Goal: Information Seeking & Learning: Understand process/instructions

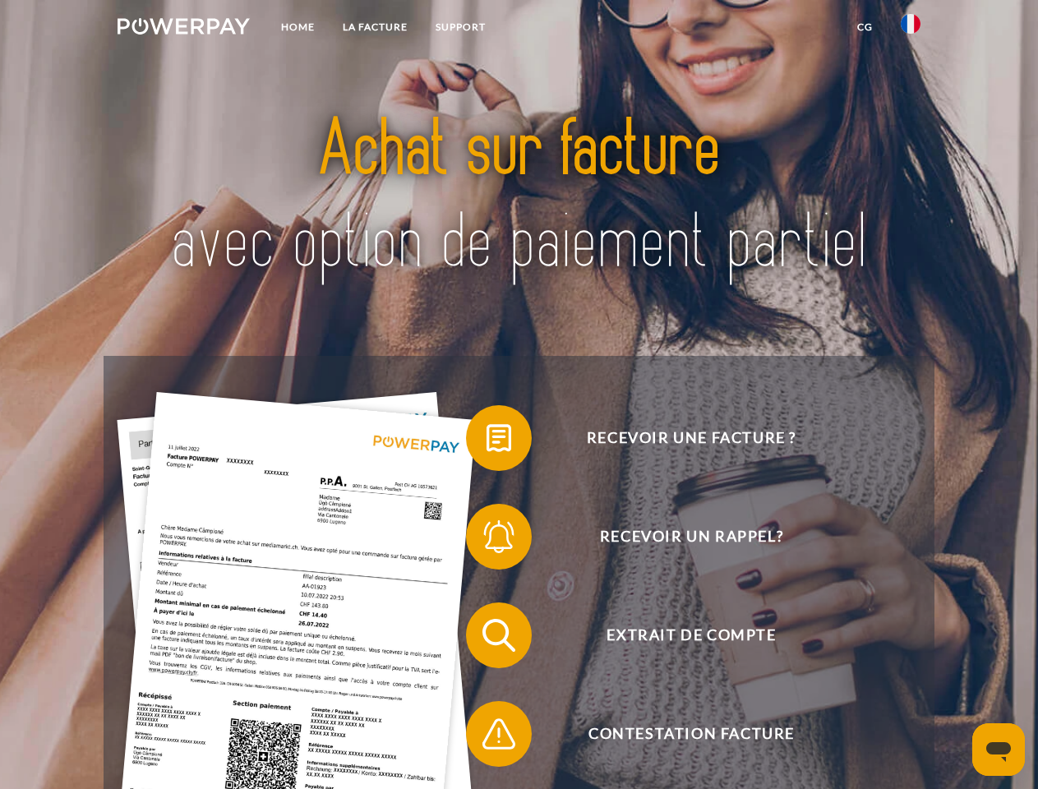
click at [183, 29] on img at bounding box center [183, 26] width 132 height 16
click at [910, 29] on img at bounding box center [911, 24] width 20 height 20
click at [864, 27] on link "CG" at bounding box center [865, 27] width 44 height 30
click at [486, 441] on span at bounding box center [474, 438] width 82 height 82
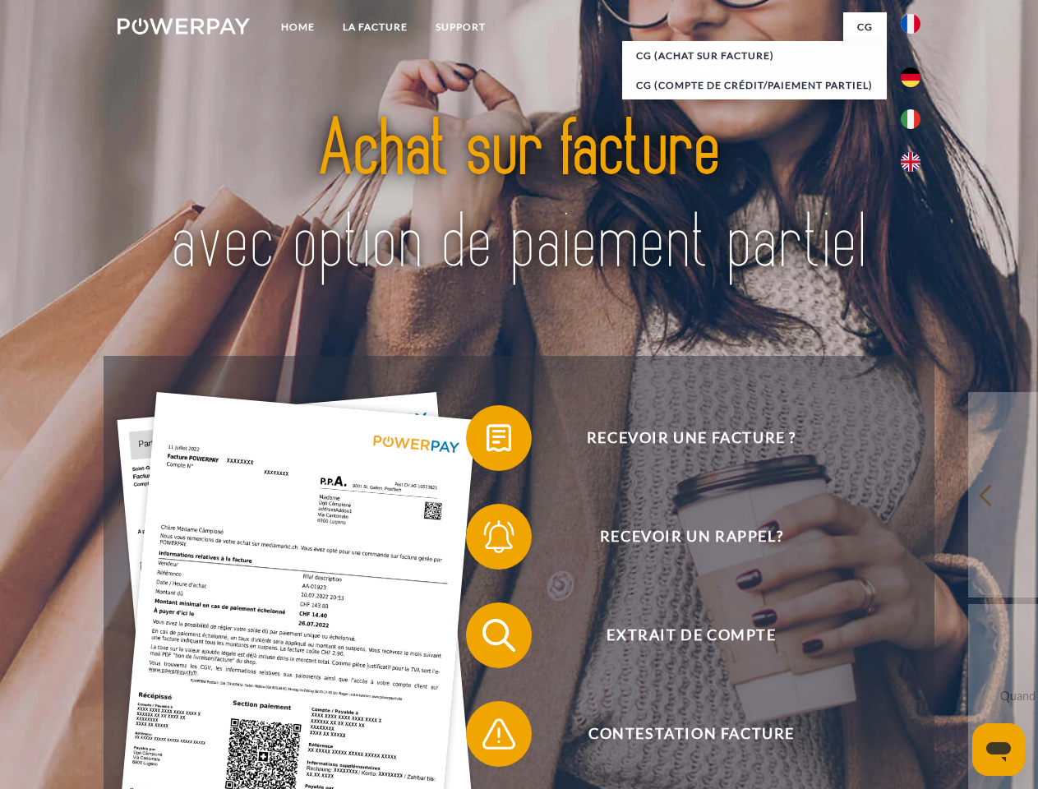
click at [486, 540] on span at bounding box center [474, 536] width 82 height 82
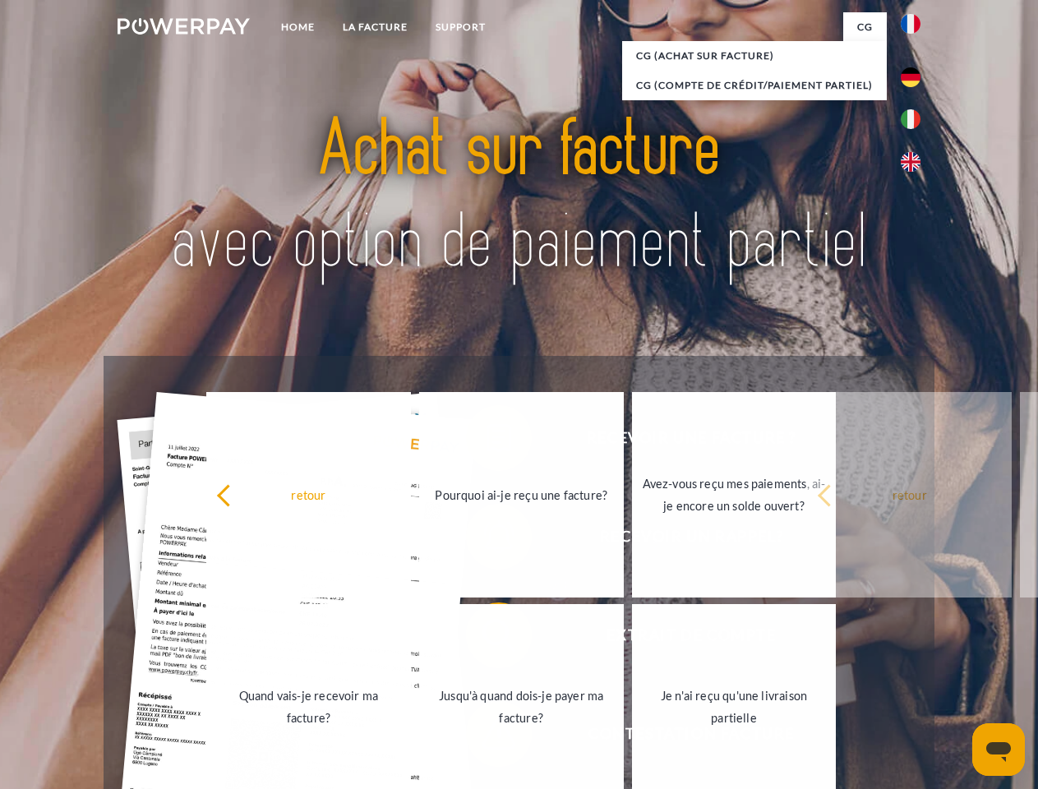
click at [486, 638] on link "Jusqu'à quand dois-je payer ma facture?" at bounding box center [521, 706] width 205 height 205
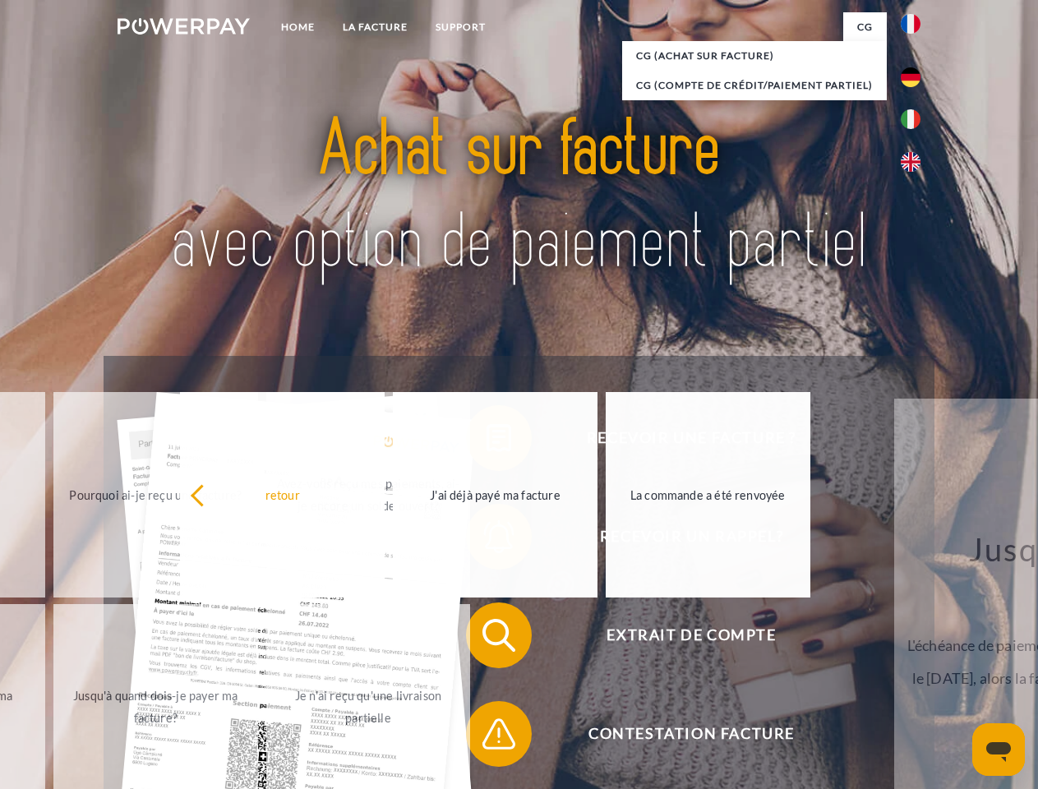
click at [486, 737] on div "retour Pourquoi ai-je reçu une facture? Avez-vous reçu mes paiements, ai-je enc…" at bounding box center [156, 601] width 664 height 424
click at [998, 749] on icon "Ouvrir la fenêtre de messagerie" at bounding box center [998, 752] width 25 height 20
